Goal: Task Accomplishment & Management: Use online tool/utility

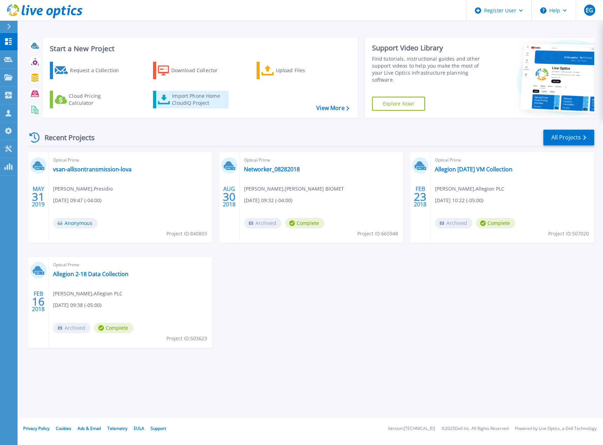
click at [173, 98] on div "Import Phone Home CloudIQ Project" at bounding box center [199, 100] width 55 height 14
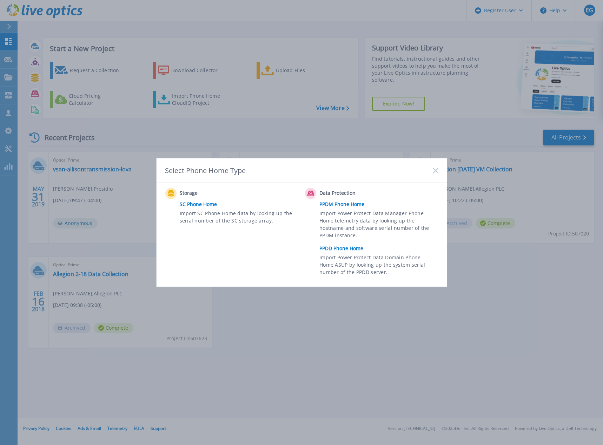
click at [350, 248] on link "PPDD Phone Home" at bounding box center [380, 248] width 122 height 11
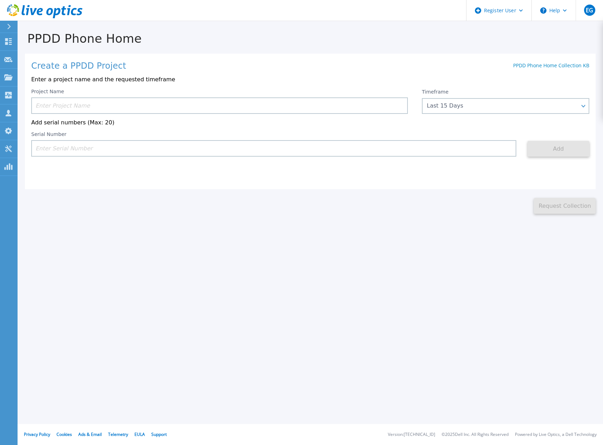
click at [118, 103] on input at bounding box center [219, 106] width 376 height 16
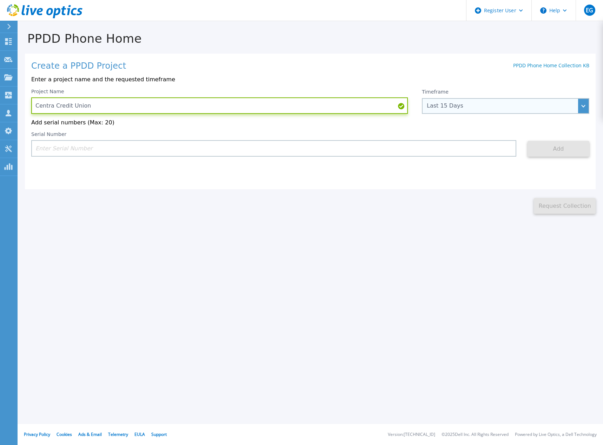
type input "Centra Credit Union"
click at [446, 109] on div "Last 15 Days" at bounding box center [502, 106] width 150 height 6
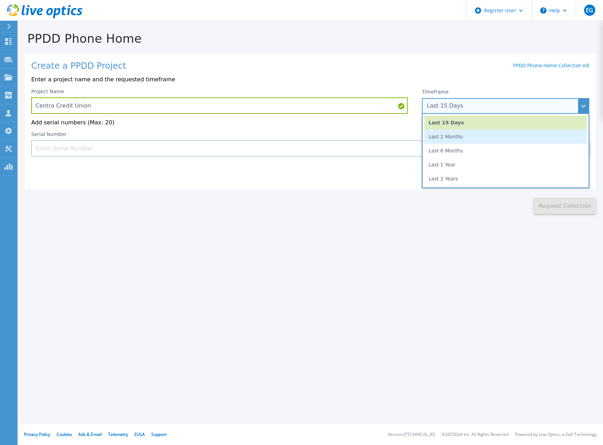
click at [443, 141] on li "Last 2 Months" at bounding box center [505, 137] width 162 height 14
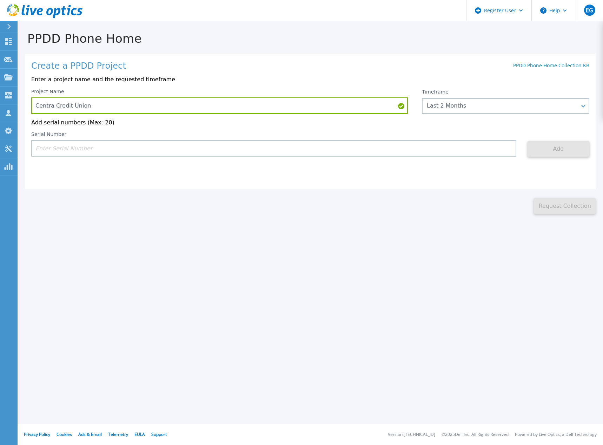
click at [101, 150] on input at bounding box center [273, 148] width 485 height 16
click at [95, 150] on input at bounding box center [273, 148] width 485 height 16
paste input "APX00251201990"
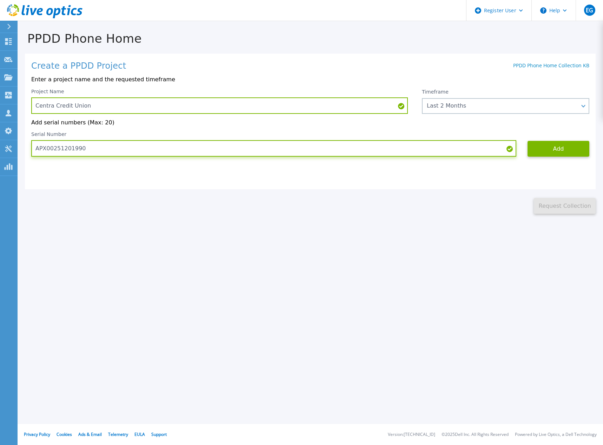
type input "APX00251201990"
click at [130, 151] on input "APX00251201990" at bounding box center [273, 148] width 485 height 16
click at [566, 152] on button "Add" at bounding box center [558, 149] width 62 height 16
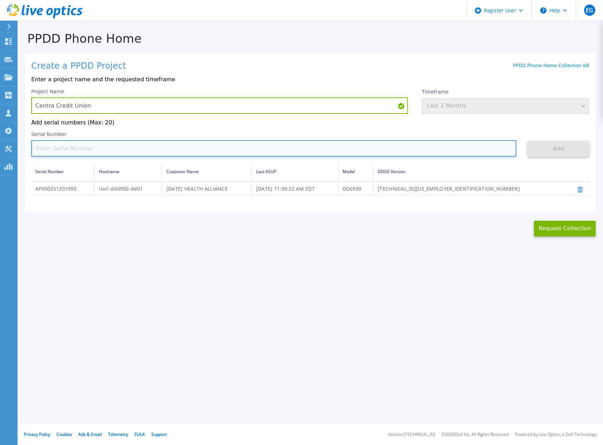
click at [206, 155] on input at bounding box center [273, 148] width 485 height 16
paste input "APX00251201990"
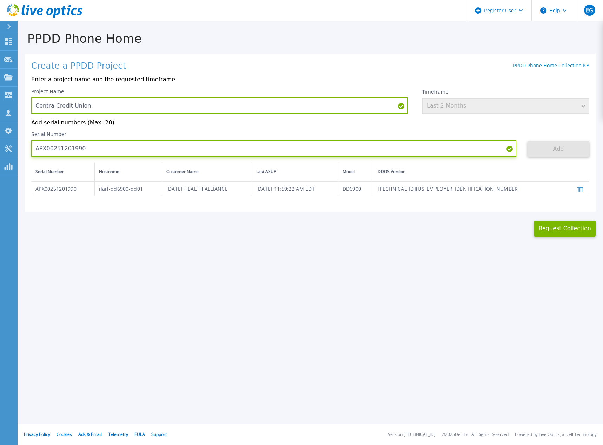
click at [83, 148] on input "APX00251201990" at bounding box center [273, 148] width 485 height 16
click at [582, 193] on icon at bounding box center [580, 190] width 6 height 6
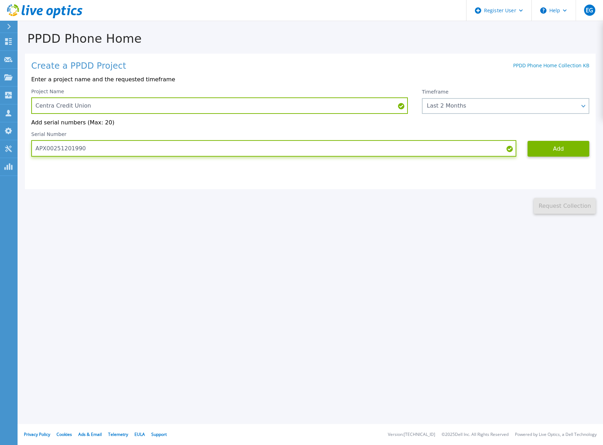
click at [111, 148] on input "APX00251201990" at bounding box center [273, 148] width 485 height 16
paste input "M00211122106"
type input "APM00211122106"
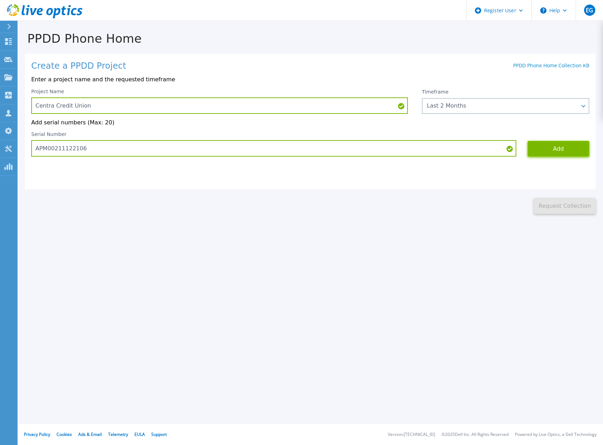
click at [571, 153] on button "Add" at bounding box center [558, 149] width 62 height 16
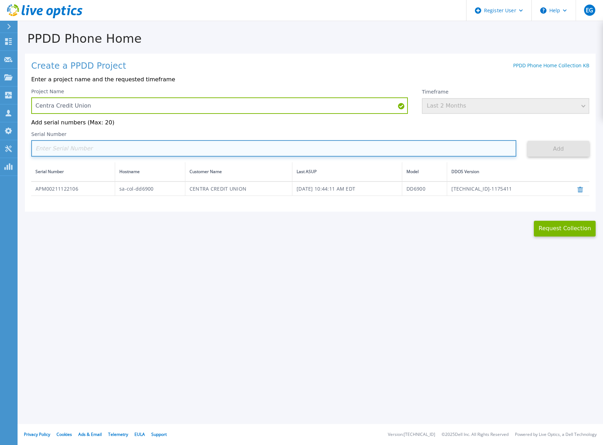
click at [291, 147] on input at bounding box center [273, 148] width 485 height 16
paste input "APM00201313646"
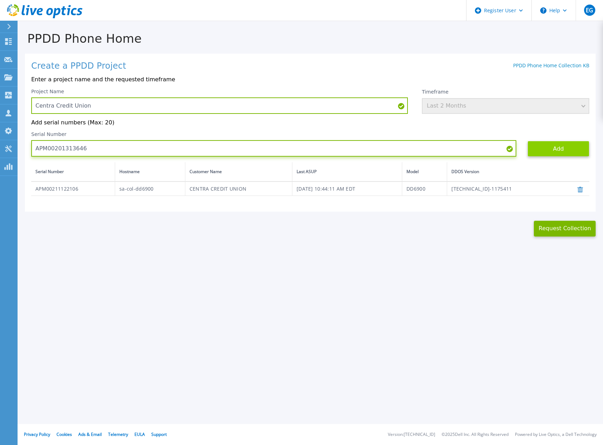
type input "APM00201313646"
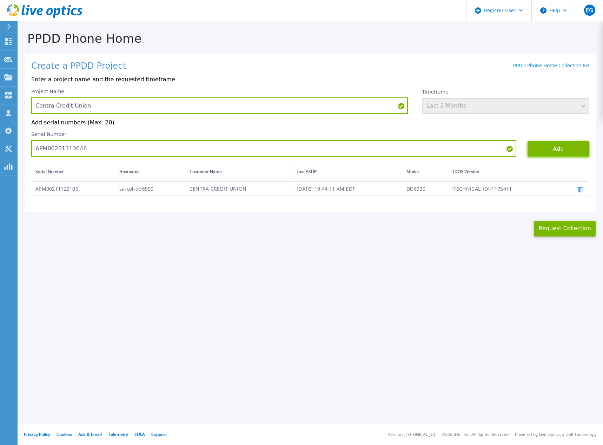
click at [567, 148] on button "Add" at bounding box center [558, 149] width 62 height 16
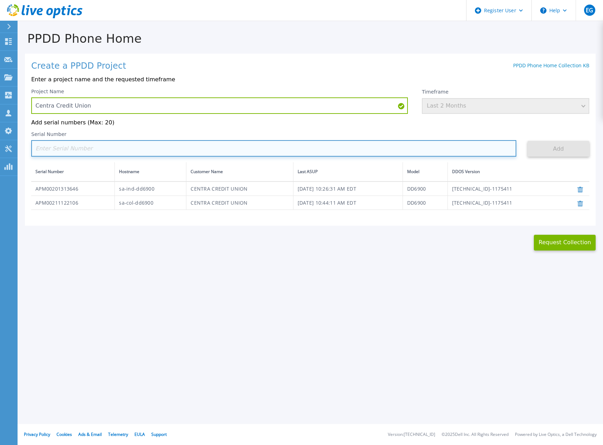
click at [143, 144] on input at bounding box center [273, 148] width 485 height 16
paste input "APX00245104920"
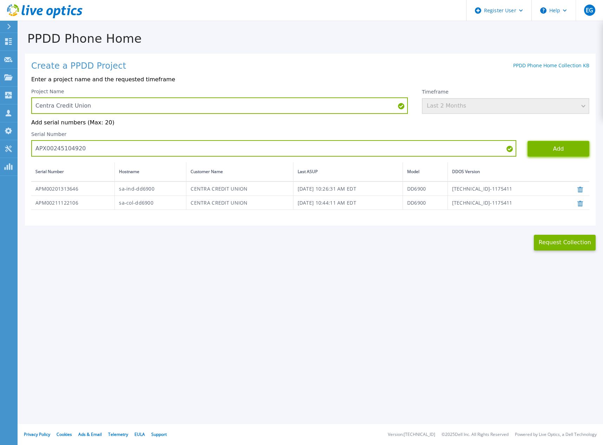
click at [545, 153] on button "Add" at bounding box center [558, 149] width 62 height 16
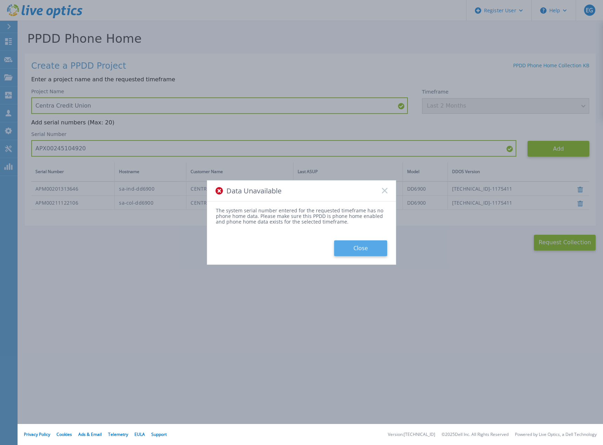
click at [352, 252] on button "Close" at bounding box center [360, 249] width 53 height 16
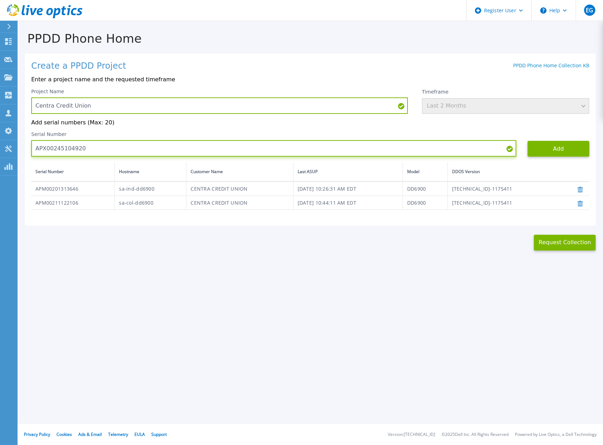
click at [71, 149] on input "APX00245104920" at bounding box center [273, 148] width 485 height 16
paste input "1"
type input "APX00245104921"
click at [554, 153] on button "Add" at bounding box center [558, 149] width 62 height 16
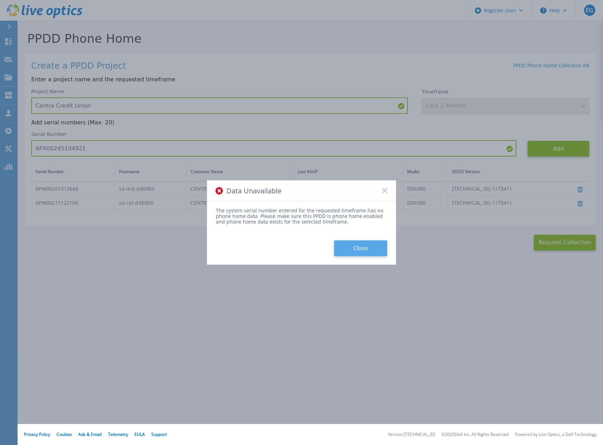
click at [346, 241] on button "Close" at bounding box center [360, 249] width 53 height 16
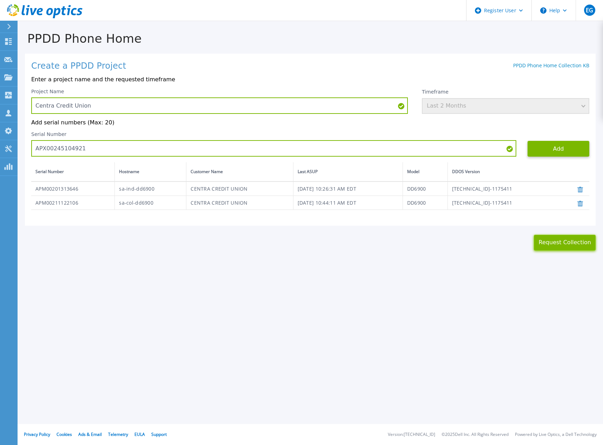
click at [569, 243] on button "Request Collection" at bounding box center [565, 243] width 62 height 16
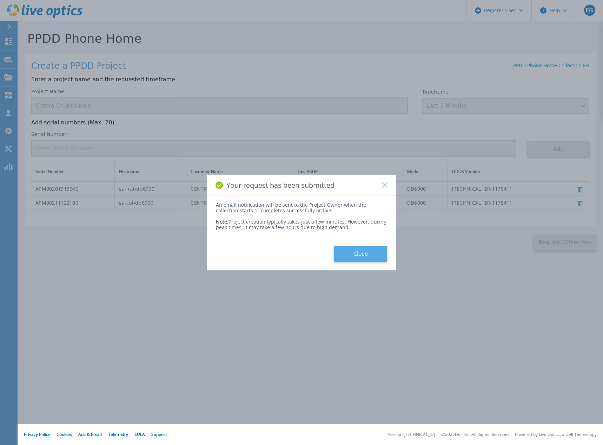
click at [363, 255] on button "Close" at bounding box center [360, 254] width 53 height 16
